Goal: Book appointment/travel/reservation

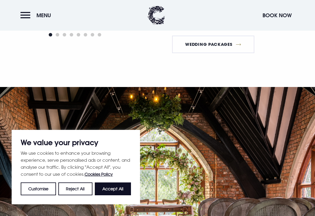
scroll to position [561, 0]
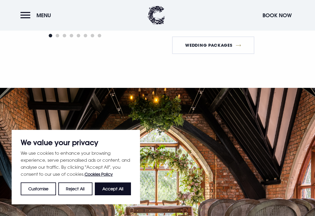
click at [223, 51] on link "Wedding Packages" at bounding box center [213, 45] width 82 height 18
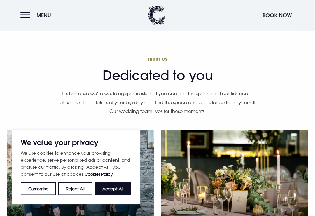
scroll to position [1071, 0]
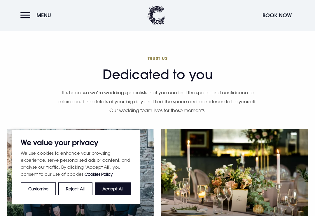
click at [117, 195] on button "Accept All" at bounding box center [113, 188] width 36 height 13
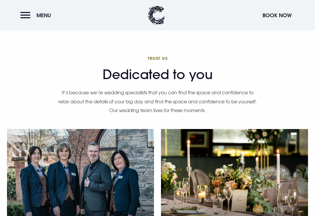
checkbox input "true"
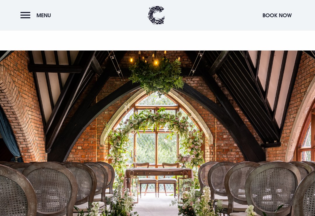
scroll to position [513, 0]
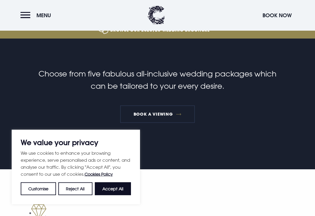
scroll to position [186, 0]
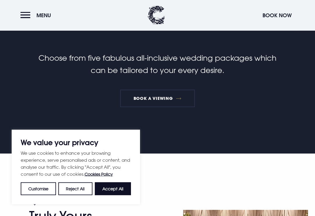
click at [103, 195] on button "Accept All" at bounding box center [113, 188] width 36 height 13
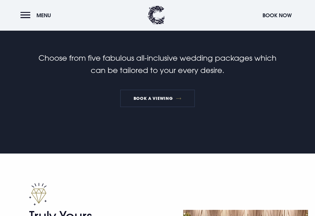
checkbox input "true"
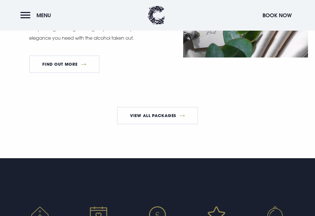
scroll to position [1079, 0]
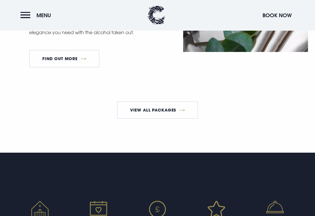
click at [193, 116] on link "View All Packages" at bounding box center [157, 111] width 81 height 18
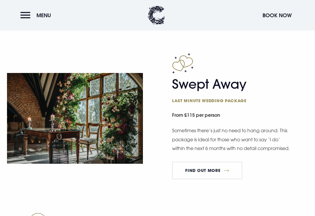
scroll to position [815, 0]
